Goal: Task Accomplishment & Management: Manage account settings

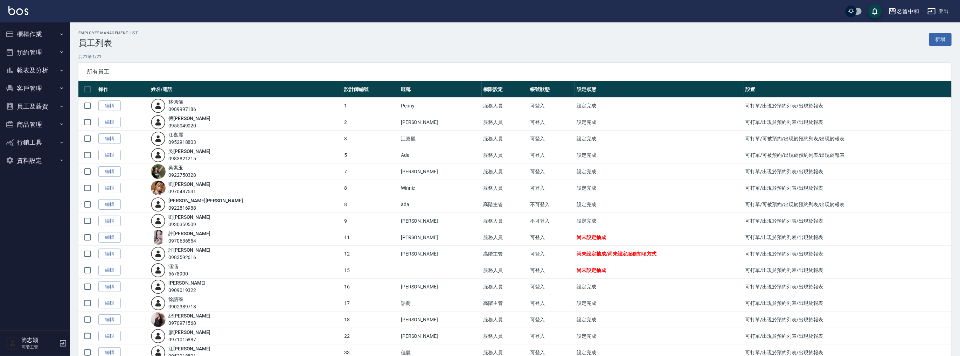
drag, startPoint x: 39, startPoint y: 105, endPoint x: 46, endPoint y: 103, distance: 7.1
click at [39, 105] on button "員工及薪資" at bounding box center [35, 106] width 64 height 18
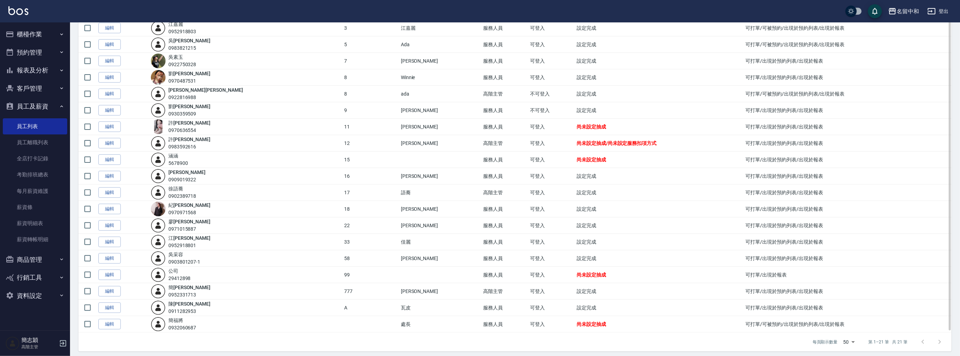
scroll to position [113, 0]
click at [121, 190] on td "編輯" at bounding box center [123, 190] width 53 height 16
click at [118, 189] on link "編輯" at bounding box center [109, 190] width 22 height 11
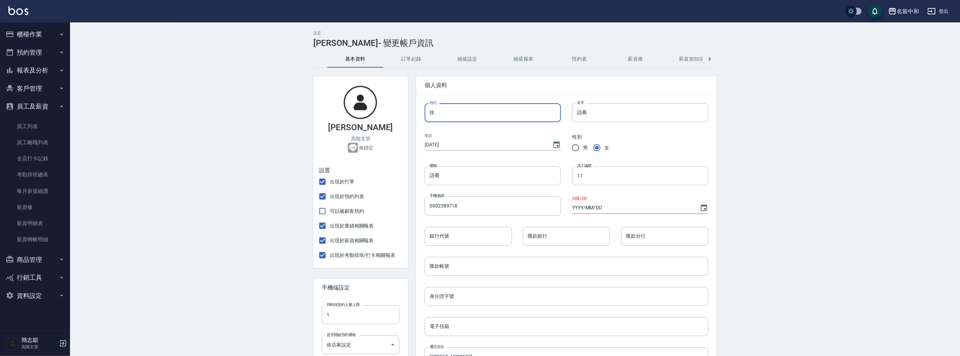
drag, startPoint x: 428, startPoint y: 115, endPoint x: 440, endPoint y: 114, distance: 11.9
click at [440, 114] on input "徐" at bounding box center [493, 112] width 136 height 19
click at [556, 269] on input "匯款帳號" at bounding box center [567, 266] width 284 height 19
click at [48, 126] on link "員工列表" at bounding box center [35, 126] width 64 height 16
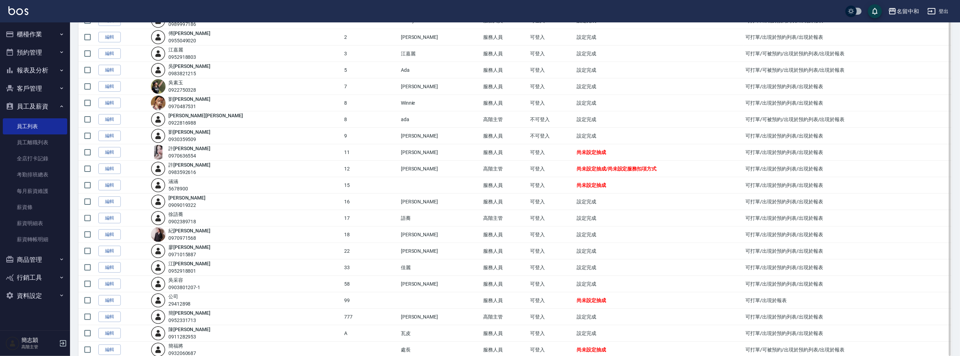
scroll to position [113, 0]
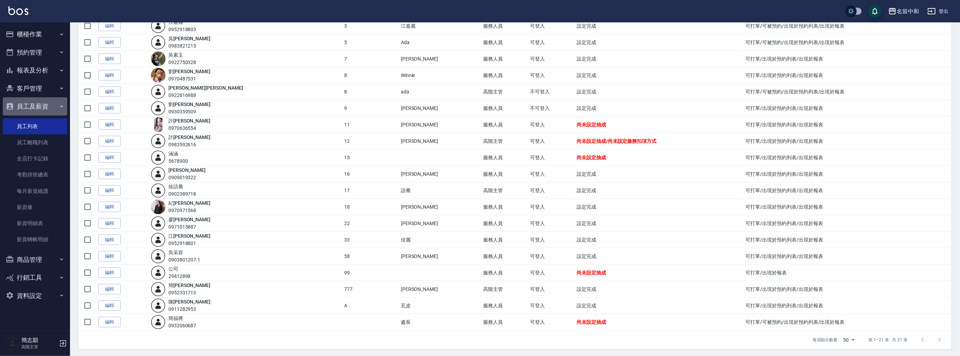
drag, startPoint x: 46, startPoint y: 107, endPoint x: 44, endPoint y: 99, distance: 8.2
click at [46, 107] on button "員工及薪資" at bounding box center [35, 106] width 64 height 18
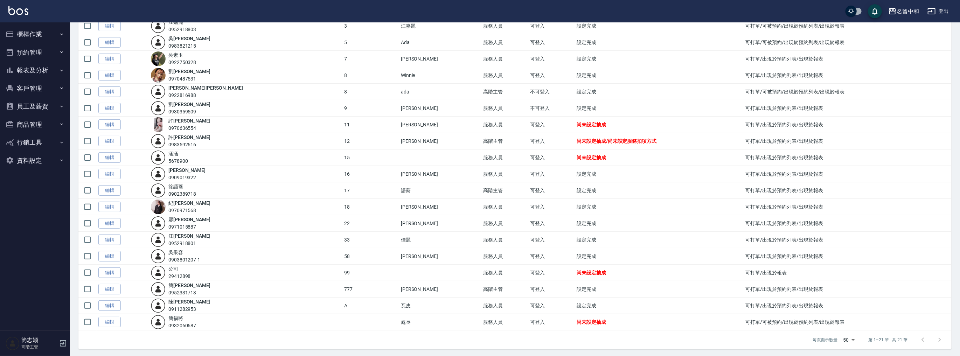
click at [39, 71] on button "報表及分析" at bounding box center [35, 70] width 64 height 18
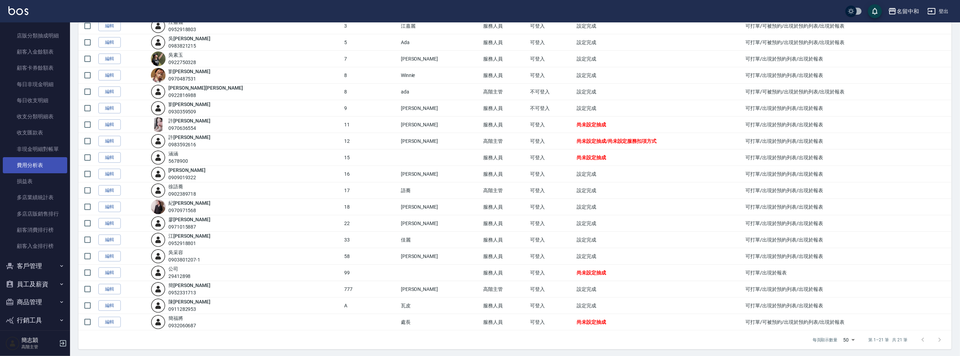
scroll to position [549, 0]
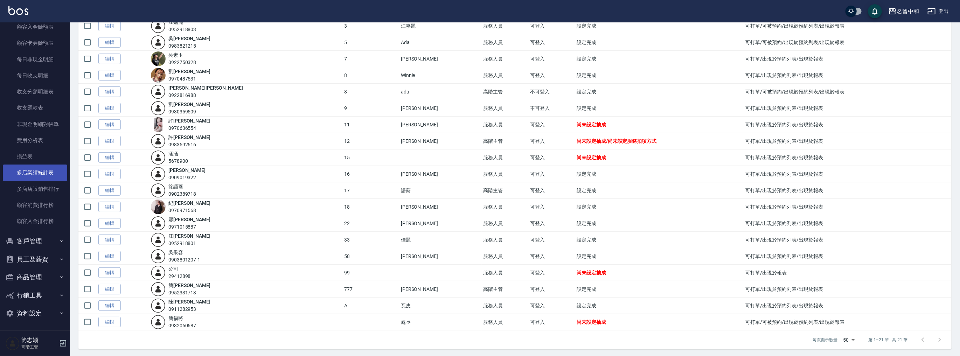
click at [47, 177] on link "多店業績統計表" at bounding box center [35, 173] width 64 height 16
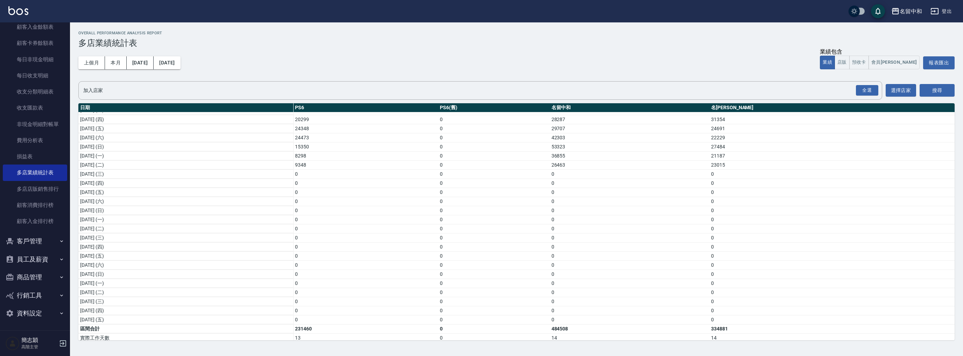
scroll to position [92, 0]
